Goal: Transaction & Acquisition: Purchase product/service

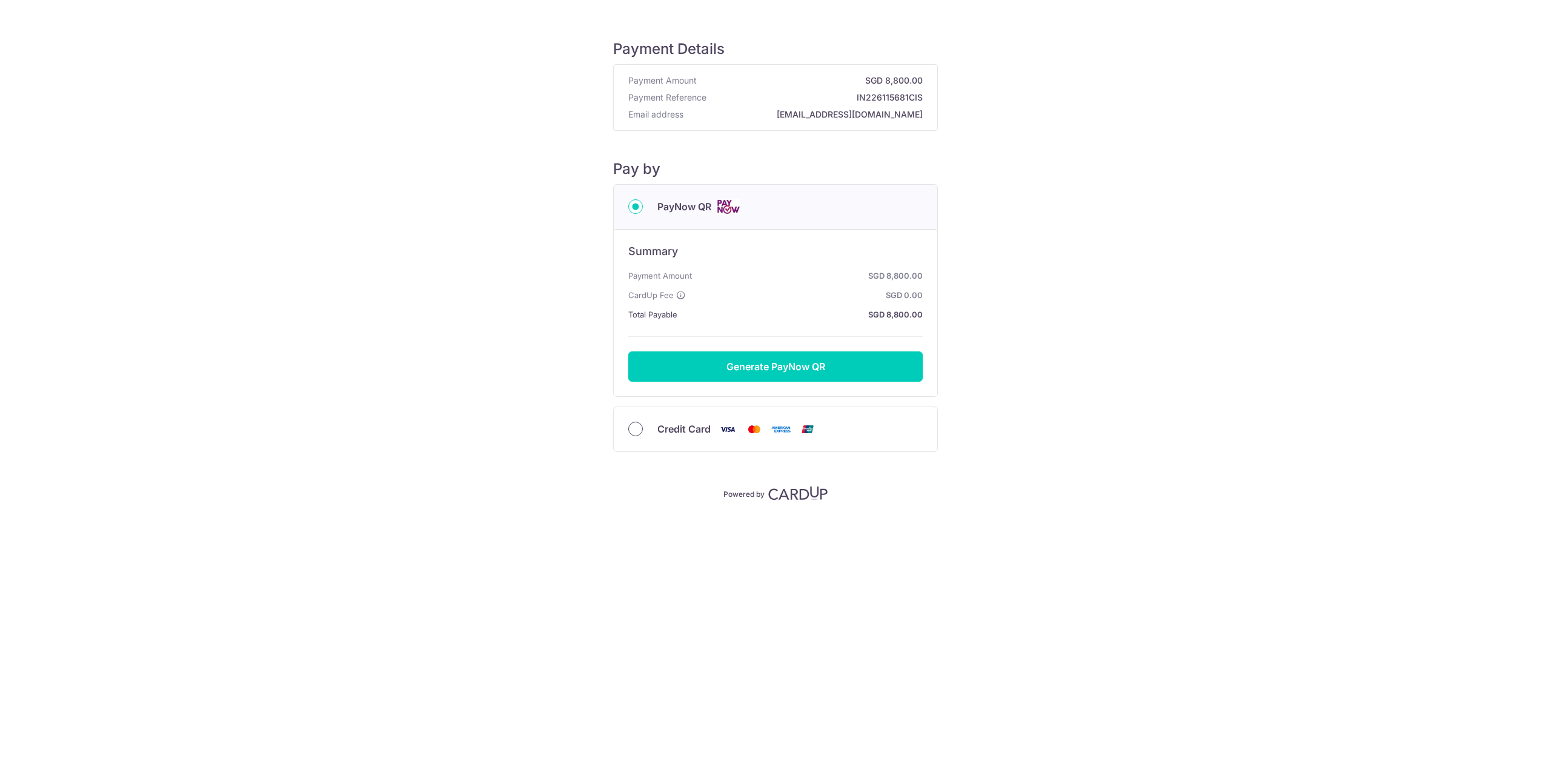
click at [637, 429] on input "Credit Card" at bounding box center [635, 428] width 15 height 15
radio input "true"
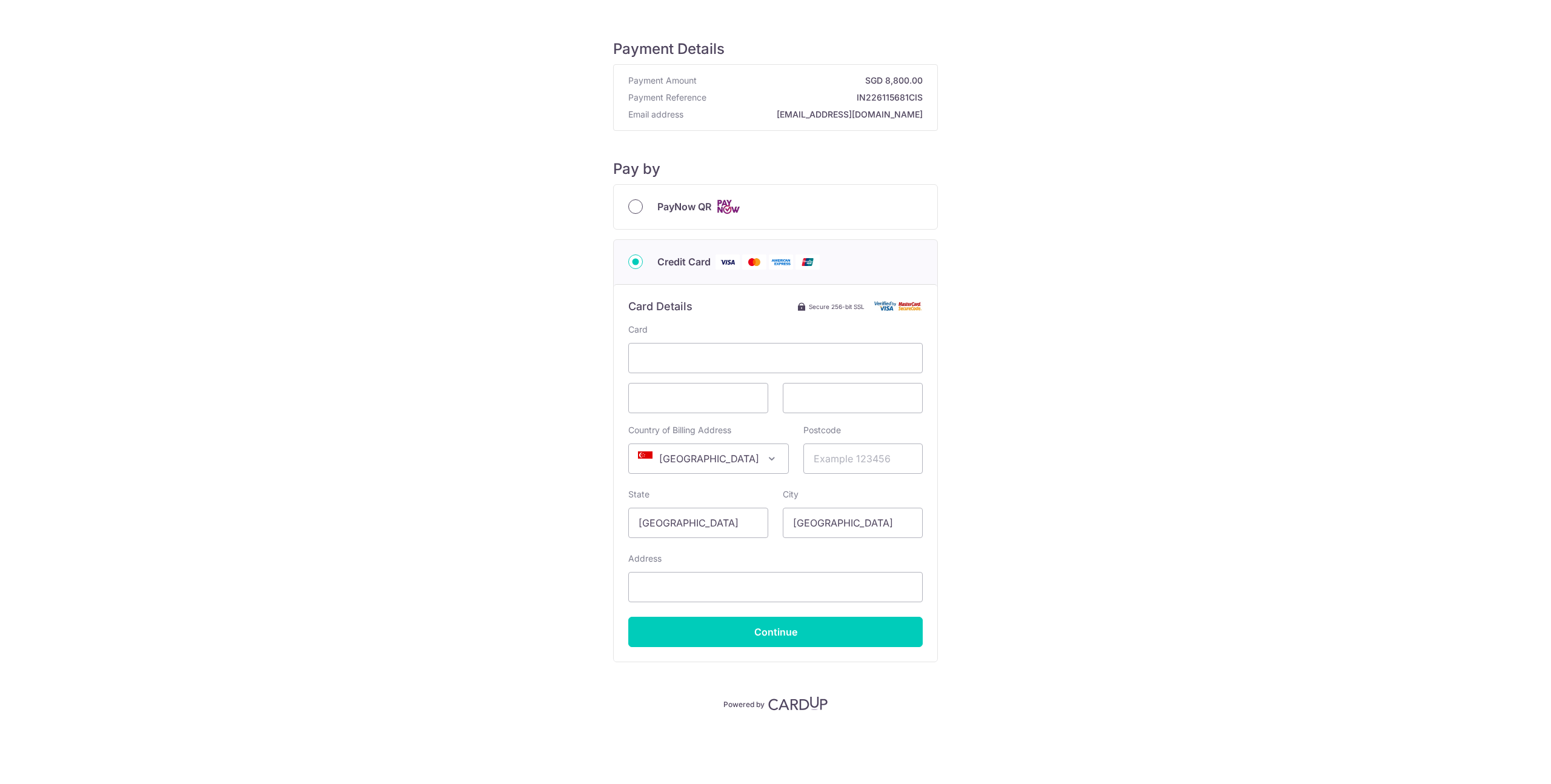
click at [632, 211] on input "PayNow QR" at bounding box center [635, 206] width 15 height 15
radio input "true"
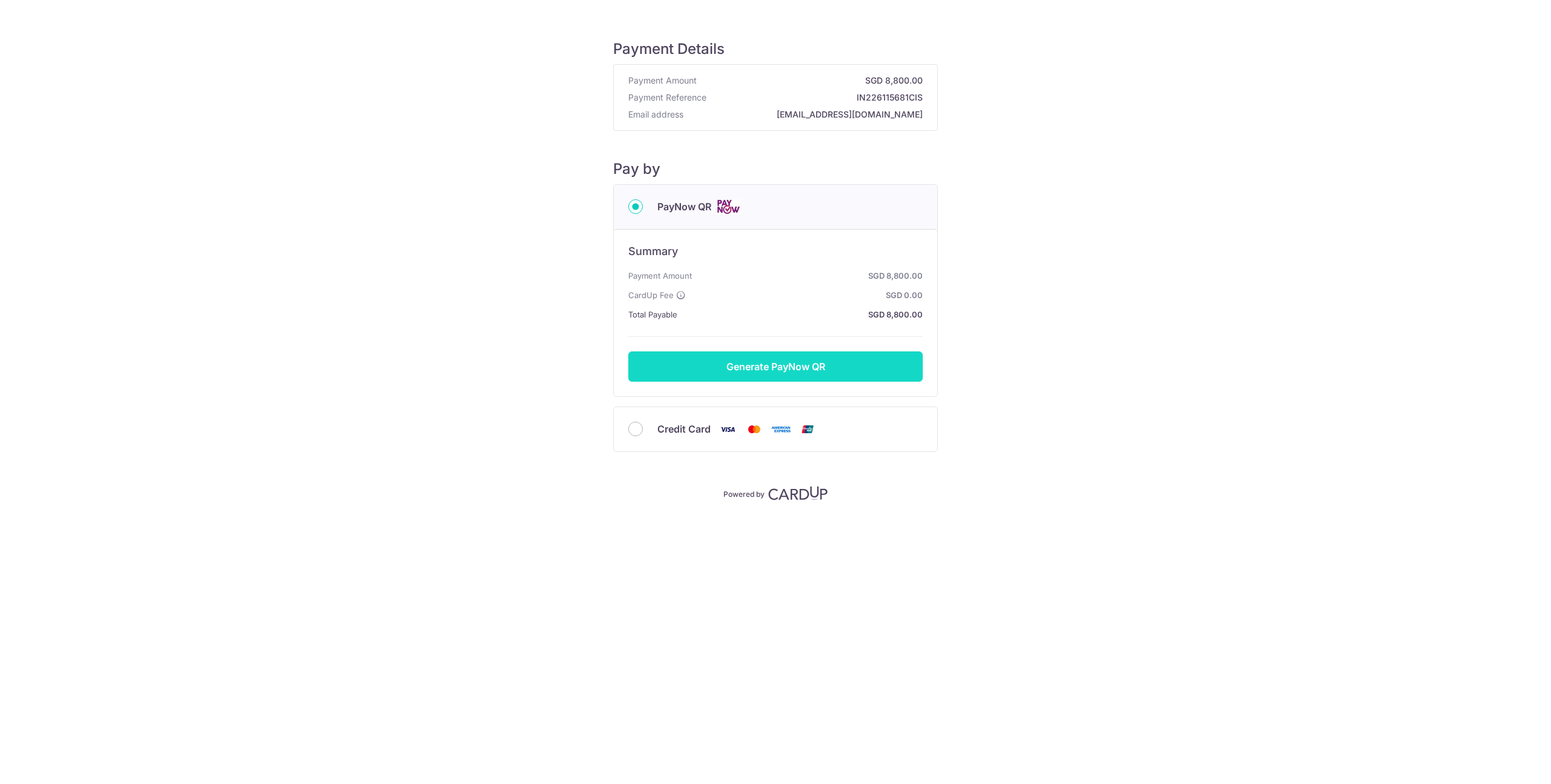
click at [771, 369] on button "Generate PayNow QR" at bounding box center [775, 367] width 294 height 30
